Goal: Find contact information: Find contact information

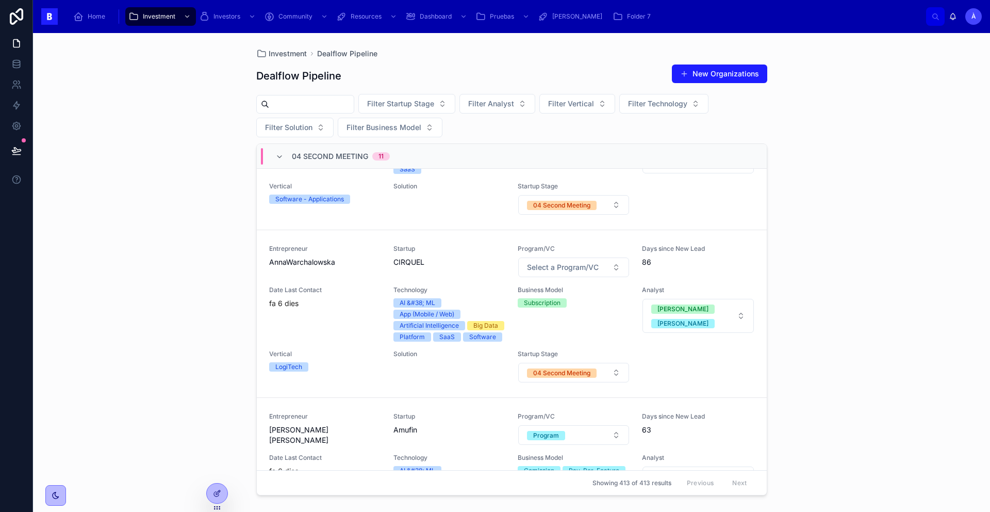
click at [299, 157] on span "04 Second Meeting" at bounding box center [330, 156] width 76 height 10
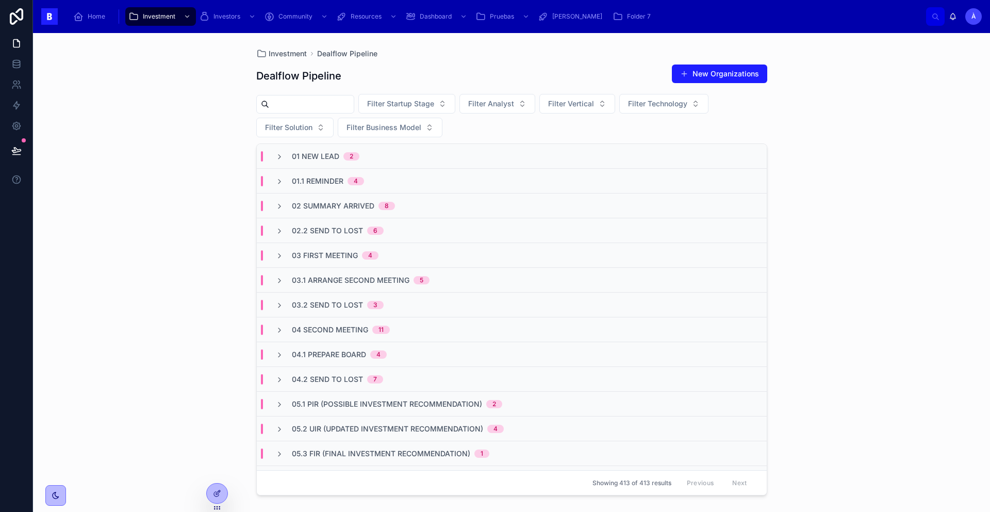
click at [319, 106] on input "text" at bounding box center [311, 104] width 85 height 14
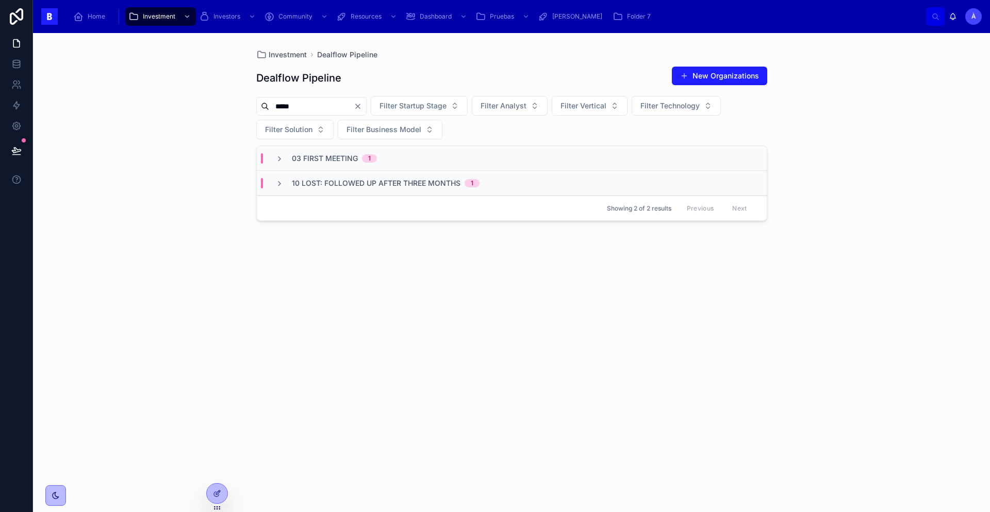
type input "*****"
click at [368, 178] on span "10 Lost: Followed up after three months" at bounding box center [376, 183] width 169 height 10
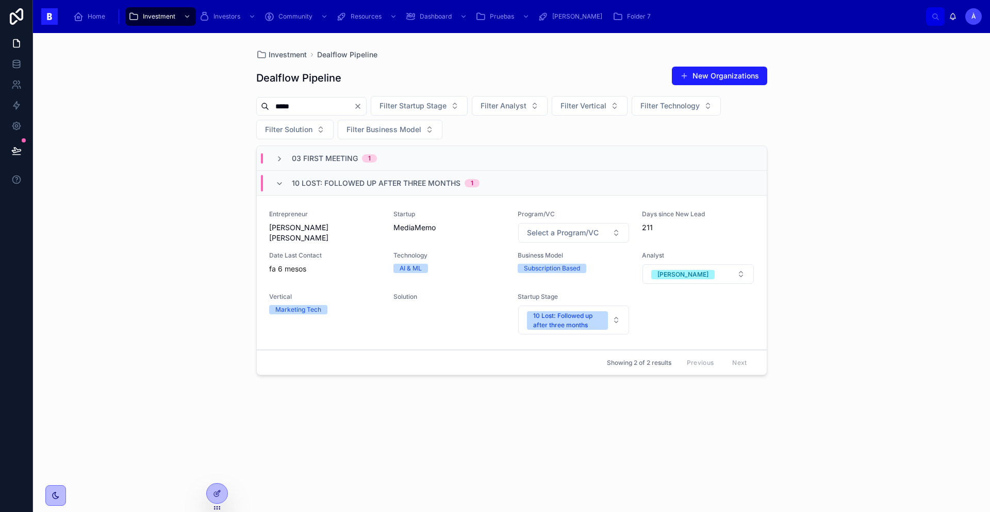
click at [367, 178] on span "10 Lost: Followed up after three months" at bounding box center [376, 183] width 169 height 10
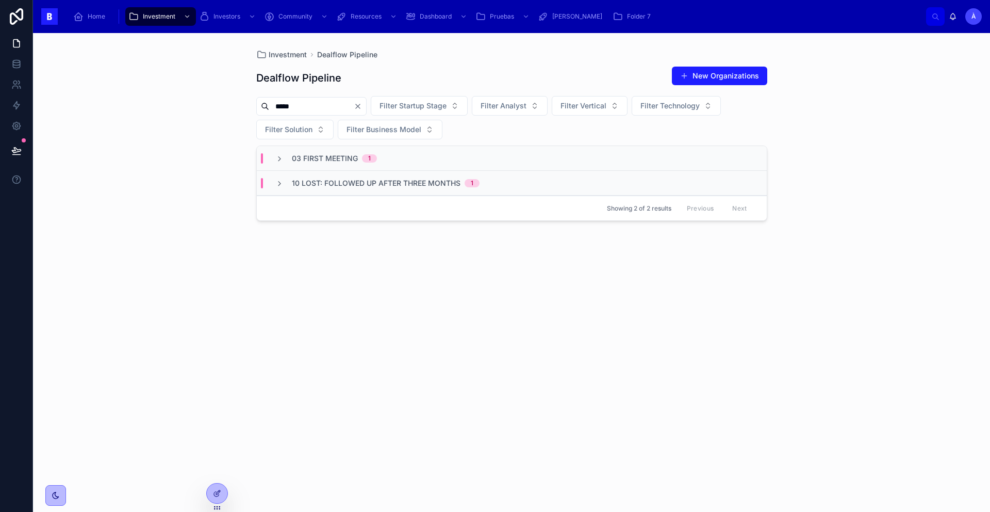
click at [356, 160] on span "03 First Meeting" at bounding box center [325, 158] width 66 height 10
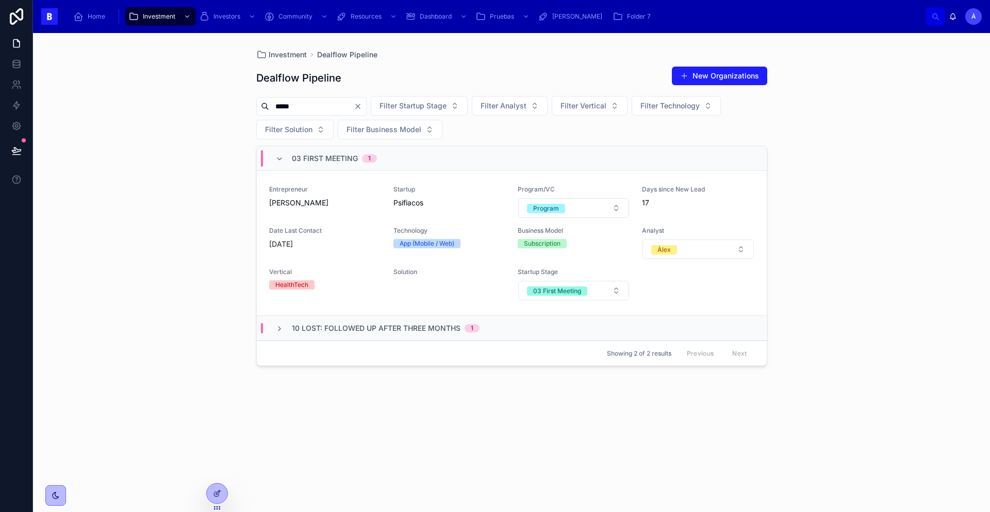
click at [367, 203] on span "[PERSON_NAME]" at bounding box center [325, 203] width 112 height 10
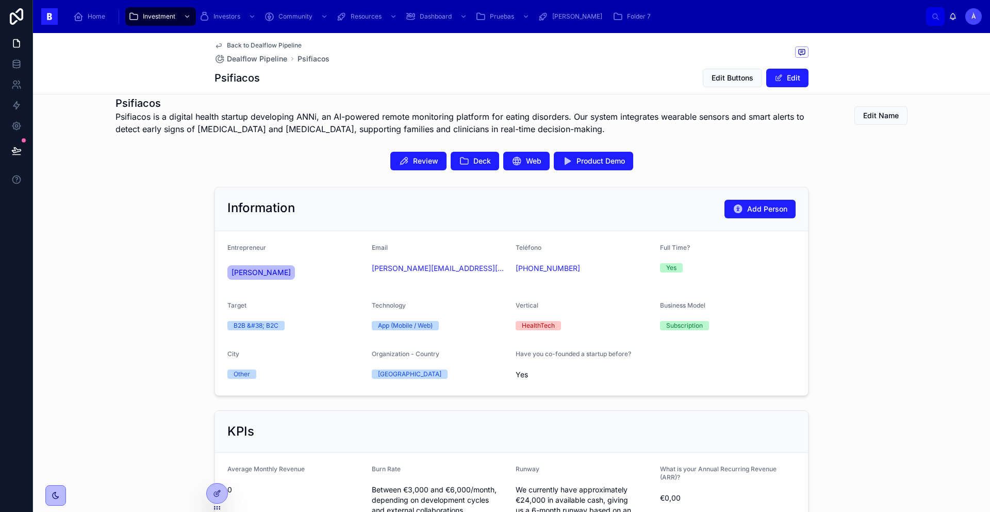
scroll to position [197, 0]
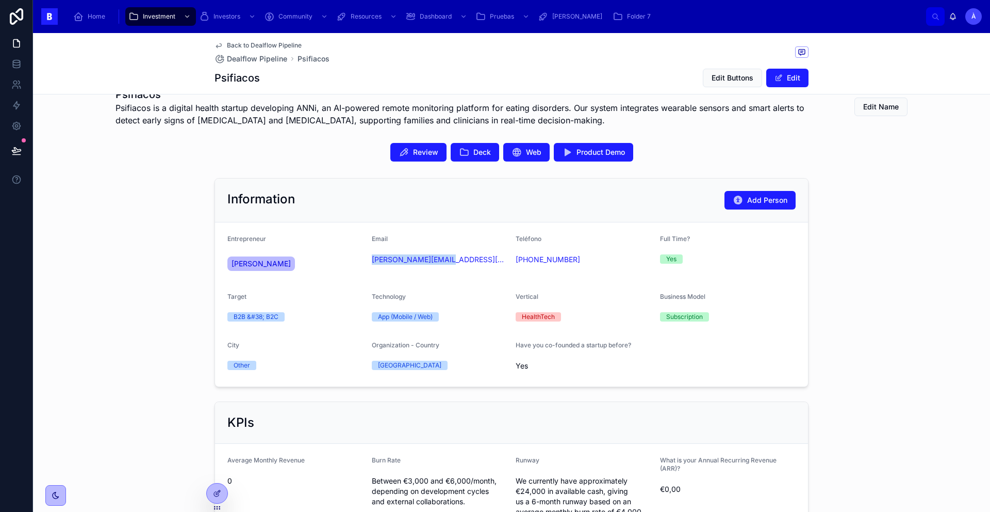
drag, startPoint x: 455, startPoint y: 268, endPoint x: 367, endPoint y: 263, distance: 88.4
click at [367, 263] on form "Entrepreneur [PERSON_NAME] Email [PERSON_NAME][EMAIL_ADDRESS][DOMAIN_NAME] Telé…" at bounding box center [511, 304] width 593 height 164
copy link "[PERSON_NAME][EMAIL_ADDRESS][DOMAIN_NAME]"
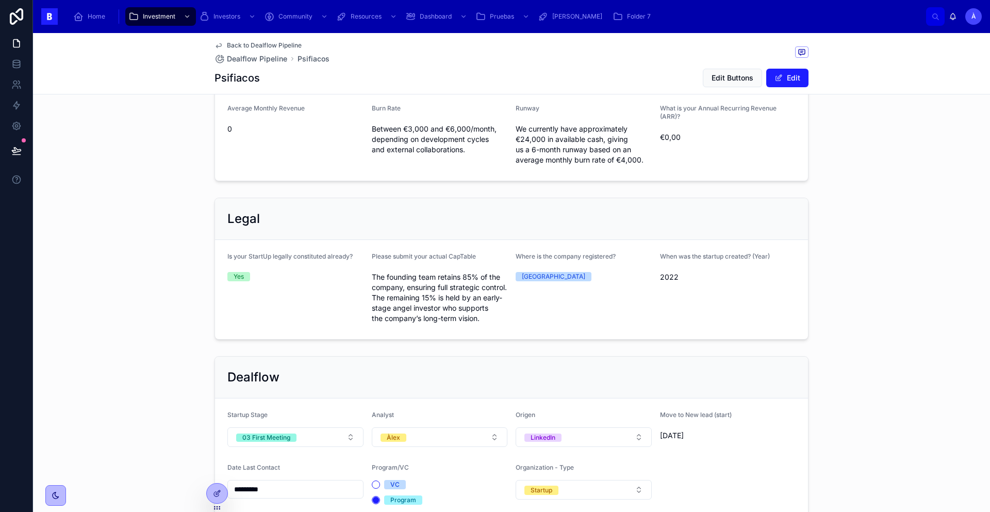
scroll to position [687, 0]
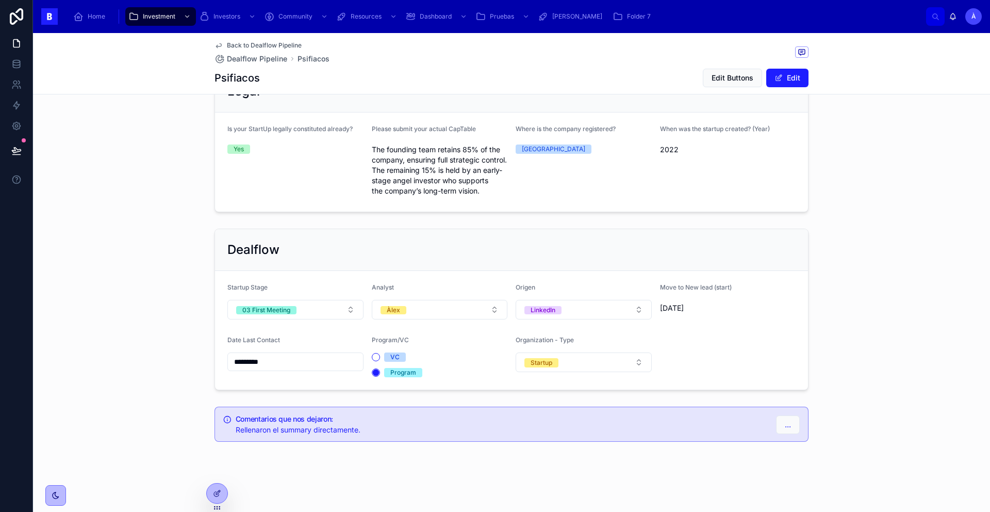
click at [294, 365] on input "*********" at bounding box center [295, 361] width 135 height 14
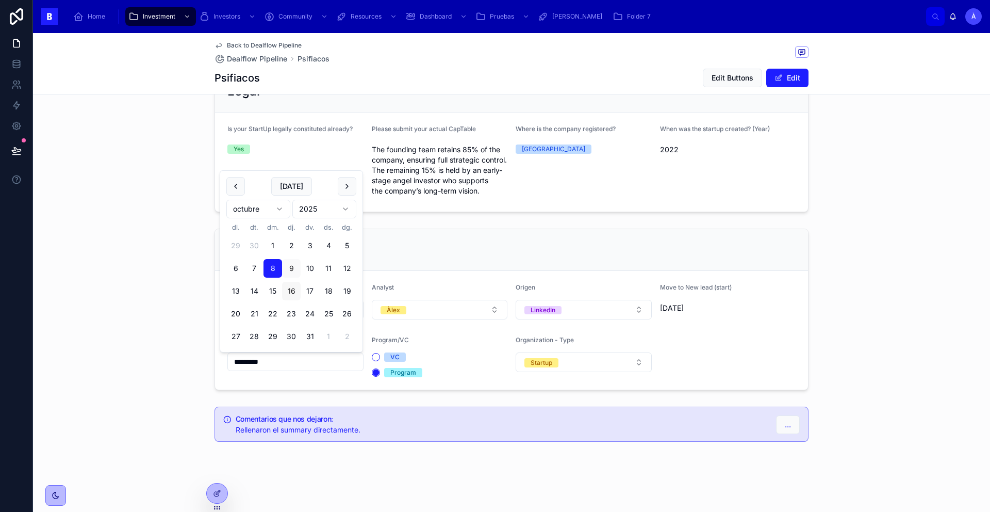
click at [294, 296] on button "16" at bounding box center [291, 291] width 19 height 19
type input "**********"
click at [477, 246] on div "Dealflow" at bounding box center [511, 249] width 568 height 17
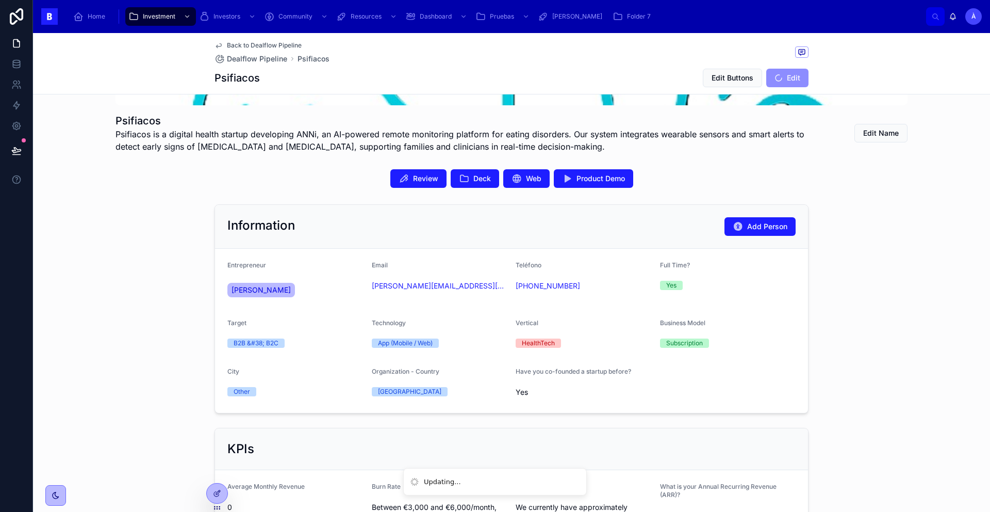
scroll to position [135, 0]
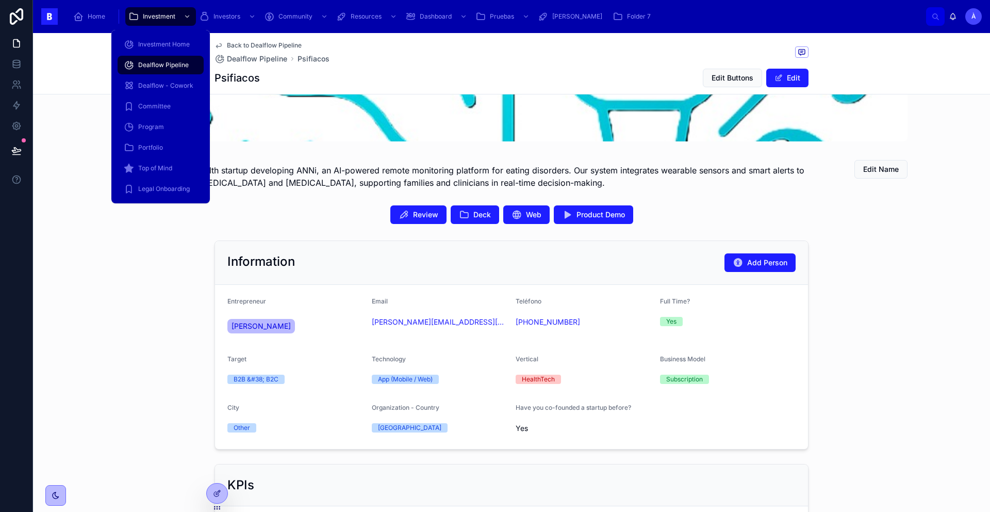
click at [178, 69] on span "Dealflow Pipeline" at bounding box center [163, 65] width 51 height 8
